Goal: Task Accomplishment & Management: Use online tool/utility

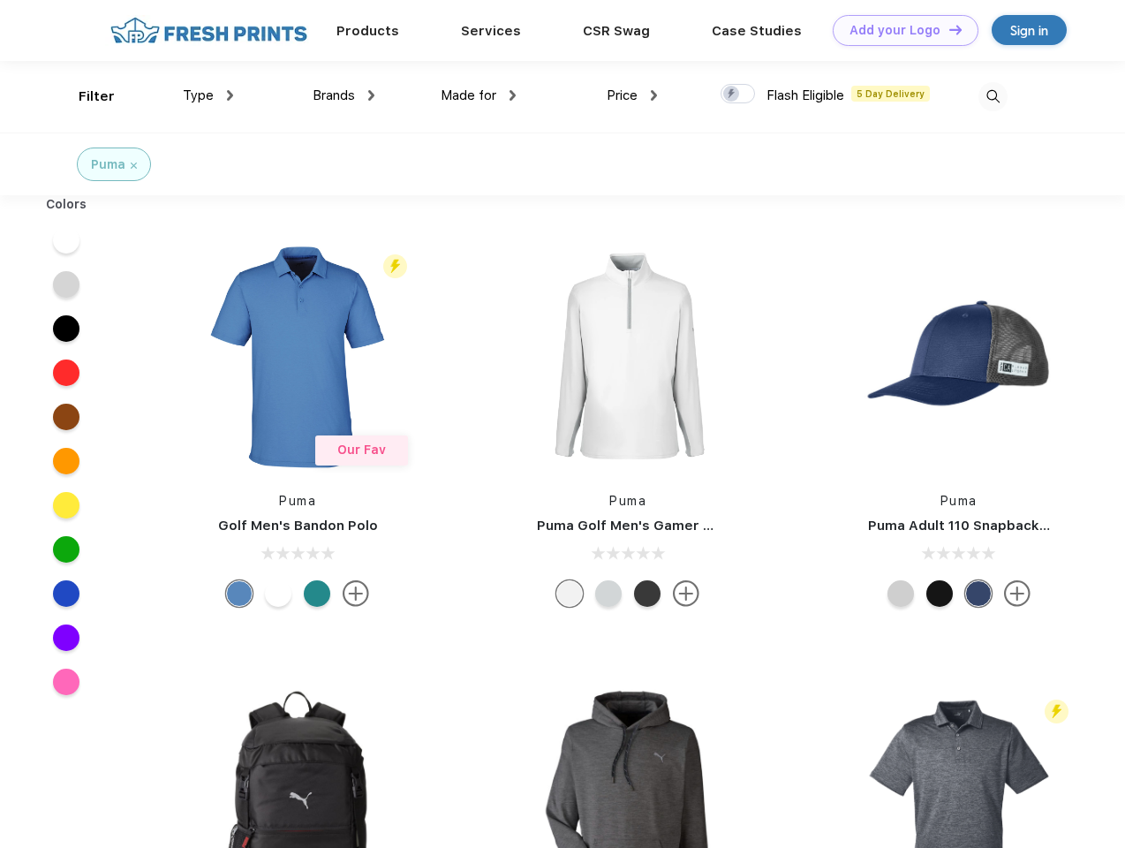
click at [899, 30] on link "Add your Logo Design Tool" at bounding box center [906, 30] width 146 height 31
click at [0, 0] on div "Design Tool" at bounding box center [0, 0] width 0 height 0
click at [947, 29] on link "Add your Logo Design Tool" at bounding box center [906, 30] width 146 height 31
click at [85, 96] on div "Filter" at bounding box center [97, 97] width 36 height 20
click at [208, 95] on span "Type" at bounding box center [198, 95] width 31 height 16
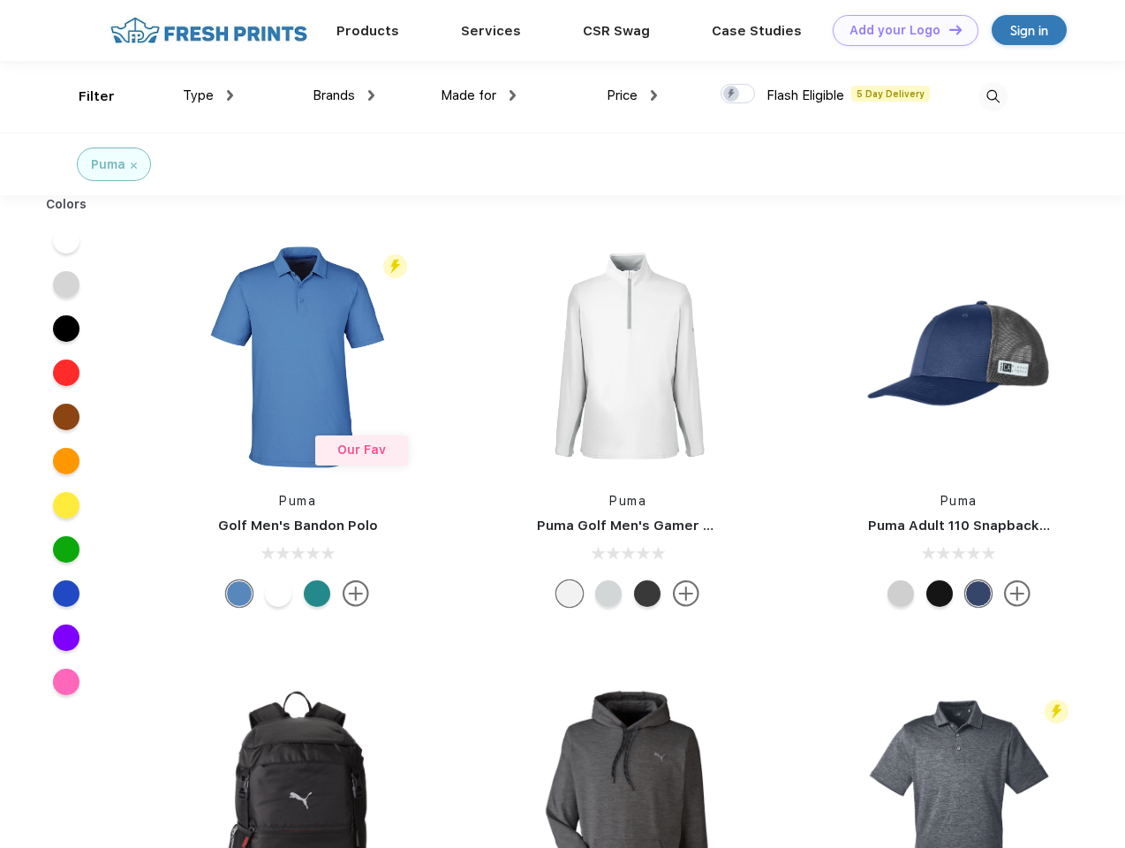
click at [343, 95] on span "Brands" at bounding box center [334, 95] width 42 height 16
click at [479, 95] on span "Made for" at bounding box center [469, 95] width 56 height 16
click at [632, 95] on span "Price" at bounding box center [622, 95] width 31 height 16
click at [738, 94] on div at bounding box center [738, 93] width 34 height 19
click at [732, 94] on input "checkbox" at bounding box center [726, 88] width 11 height 11
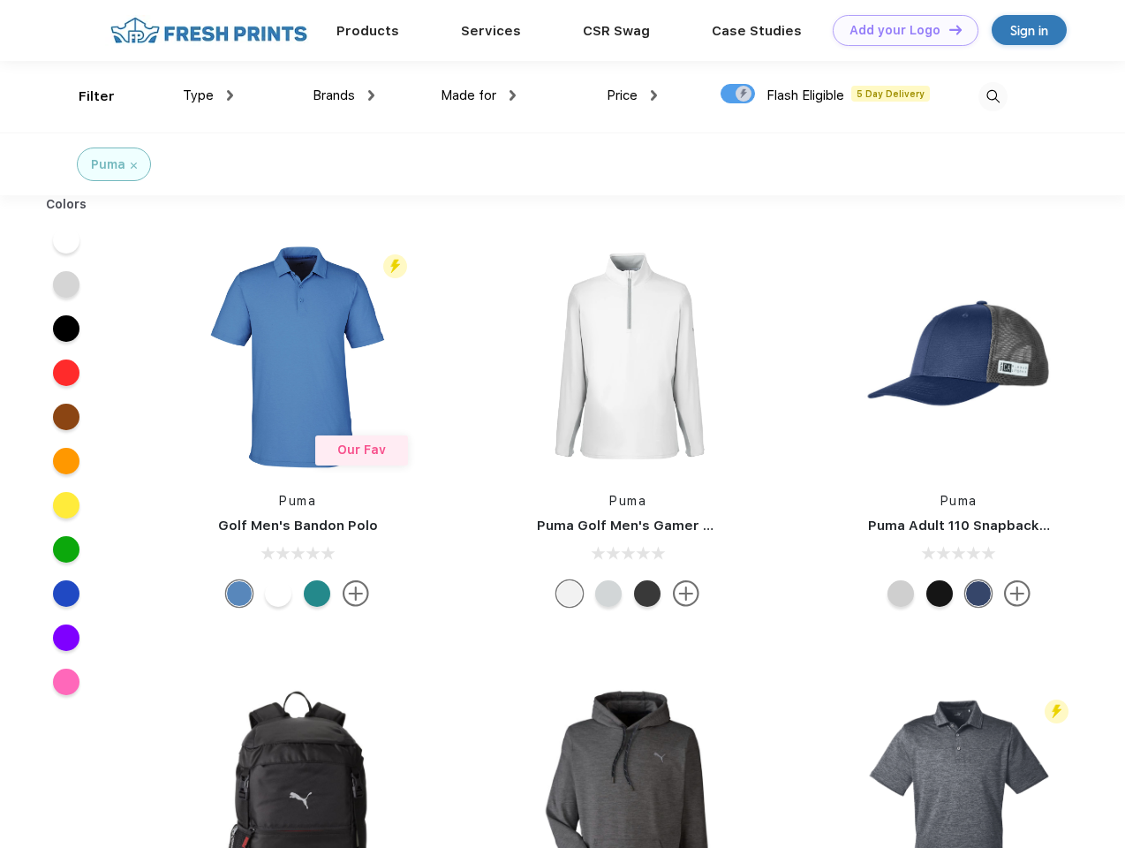
click at [992, 96] on img at bounding box center [992, 96] width 29 height 29
